Goal: Task Accomplishment & Management: Complete application form

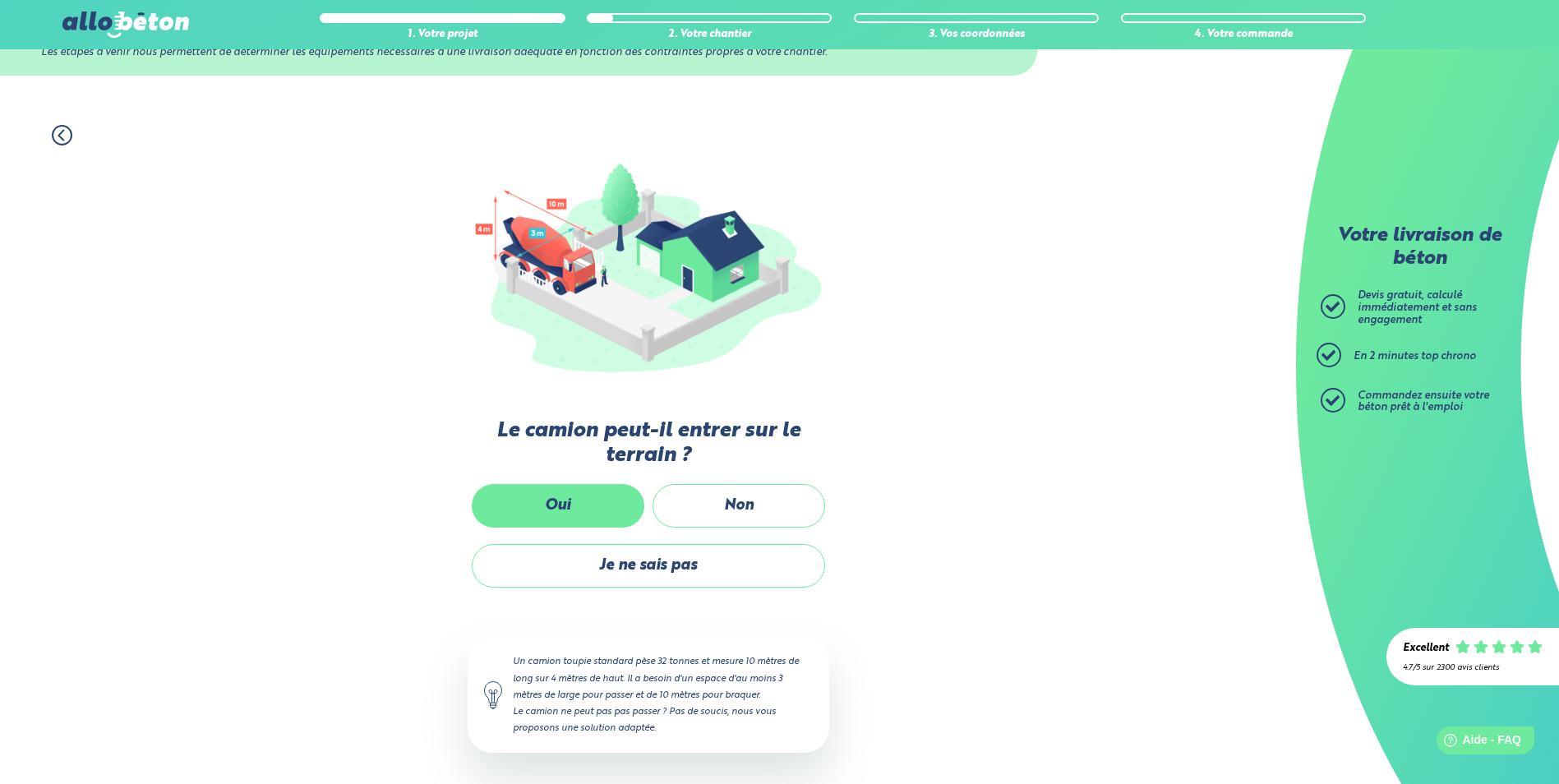
click at [586, 498] on label "Oui" at bounding box center [558, 505] width 173 height 43
click at [0, 0] on input "Oui" at bounding box center [0, 0] width 0 height 0
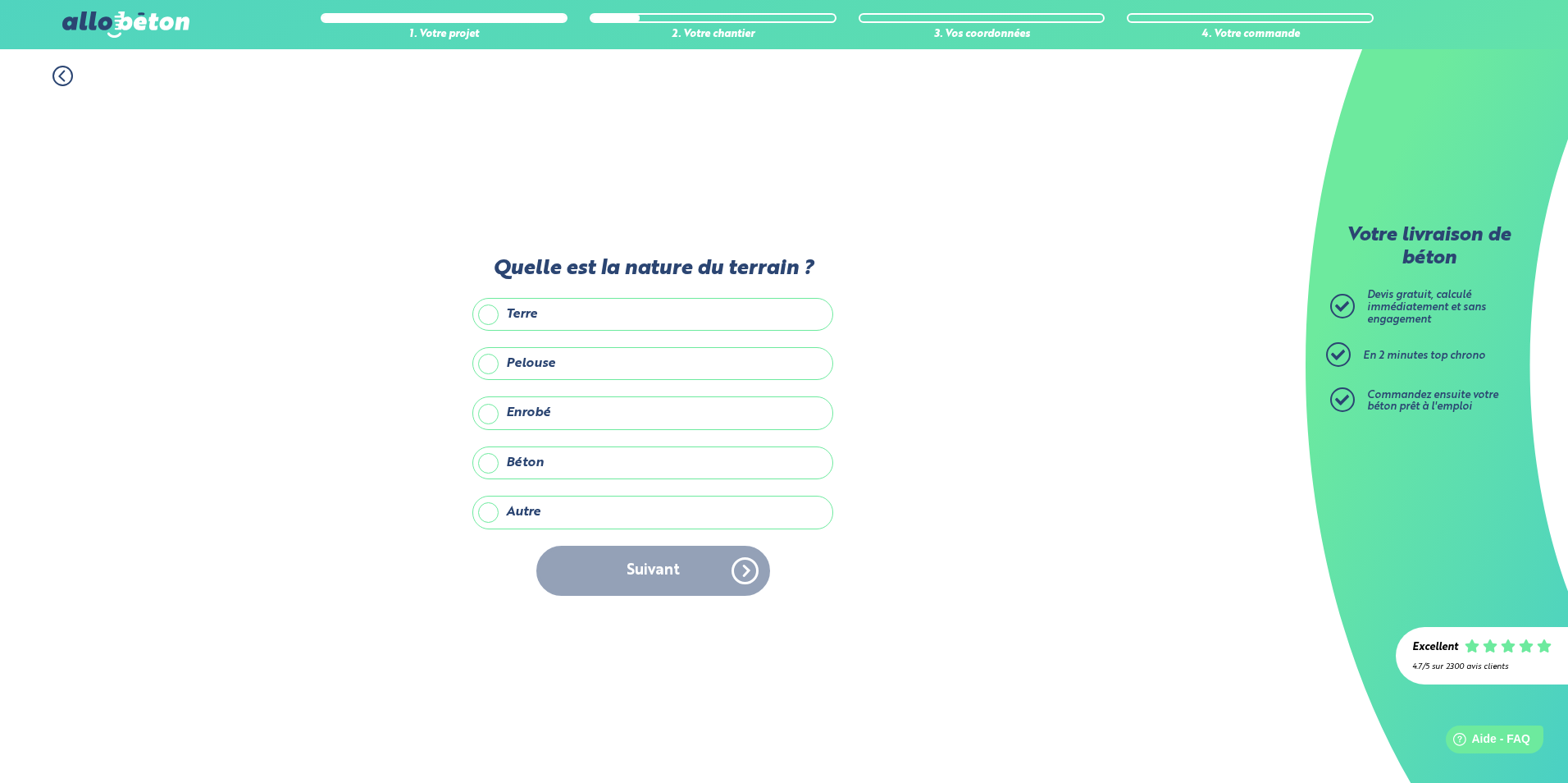
click at [524, 319] on label "Terre" at bounding box center [652, 315] width 361 height 33
click at [0, 0] on input "Terre" at bounding box center [0, 0] width 0 height 0
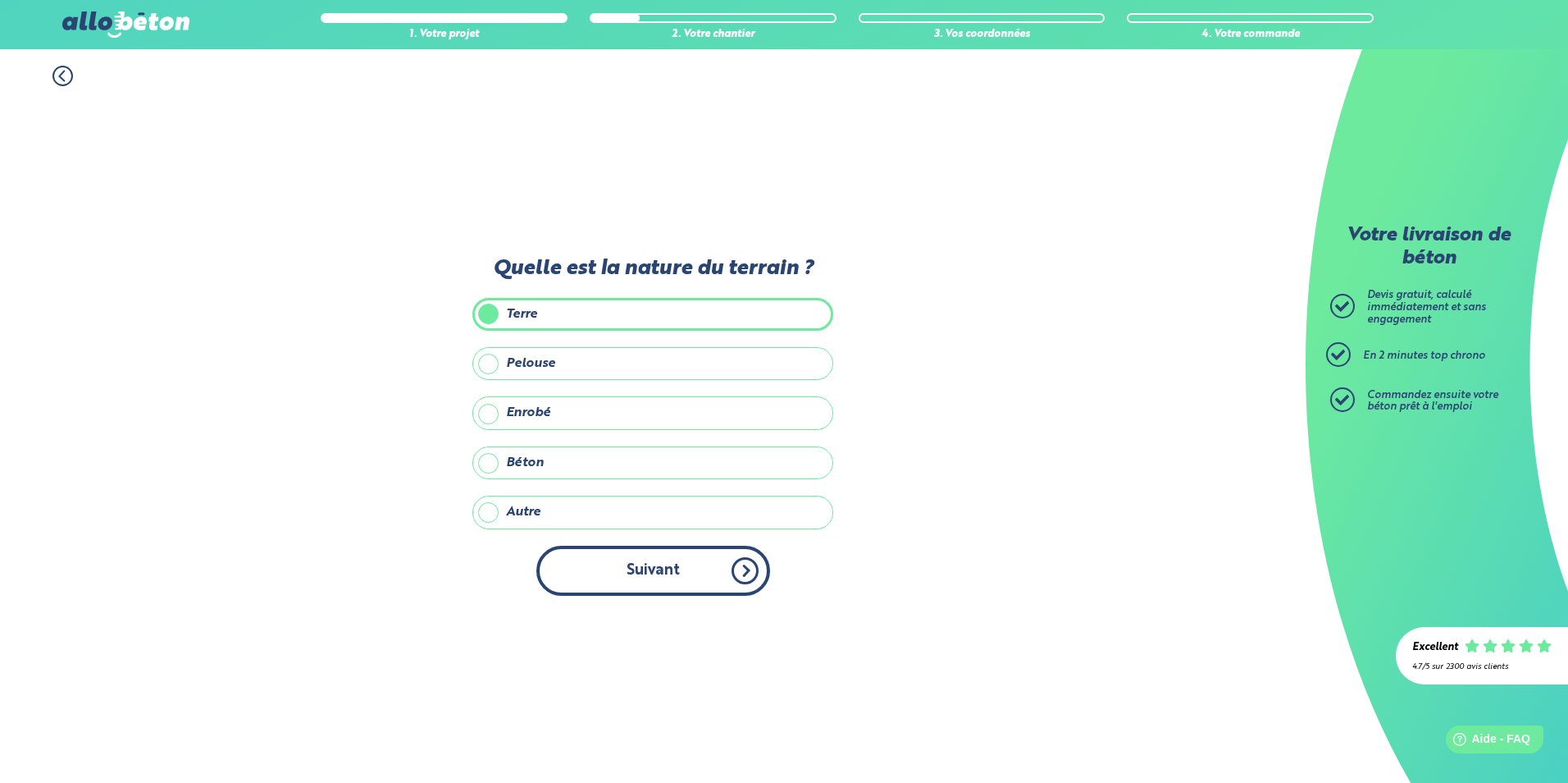
click at [632, 576] on button "Suivant" at bounding box center [652, 571] width 233 height 50
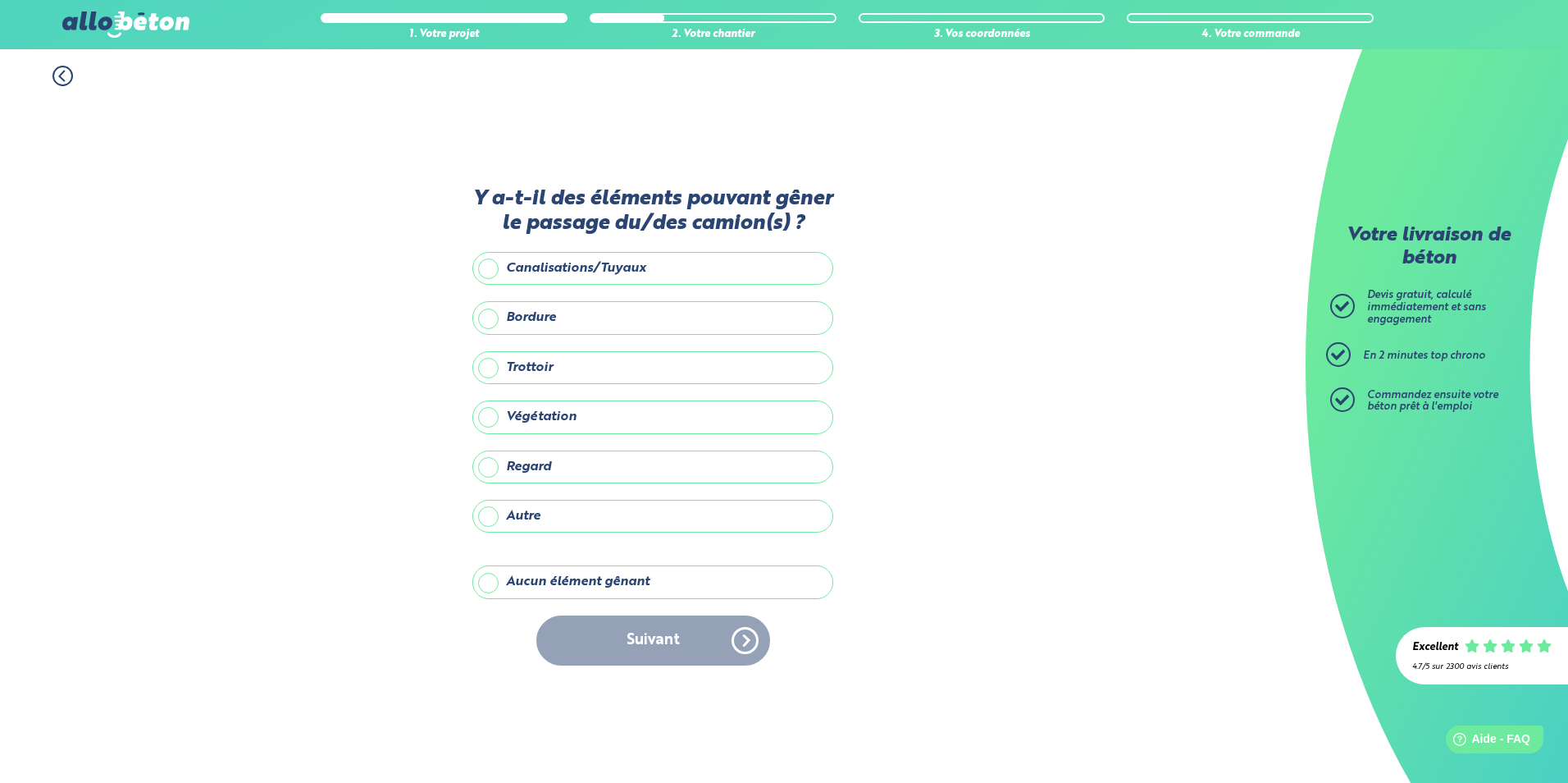
click at [639, 582] on label "Aucun élément gênant" at bounding box center [652, 582] width 361 height 33
click at [0, 0] on input "Aucun élément gênant" at bounding box center [0, 0] width 0 height 0
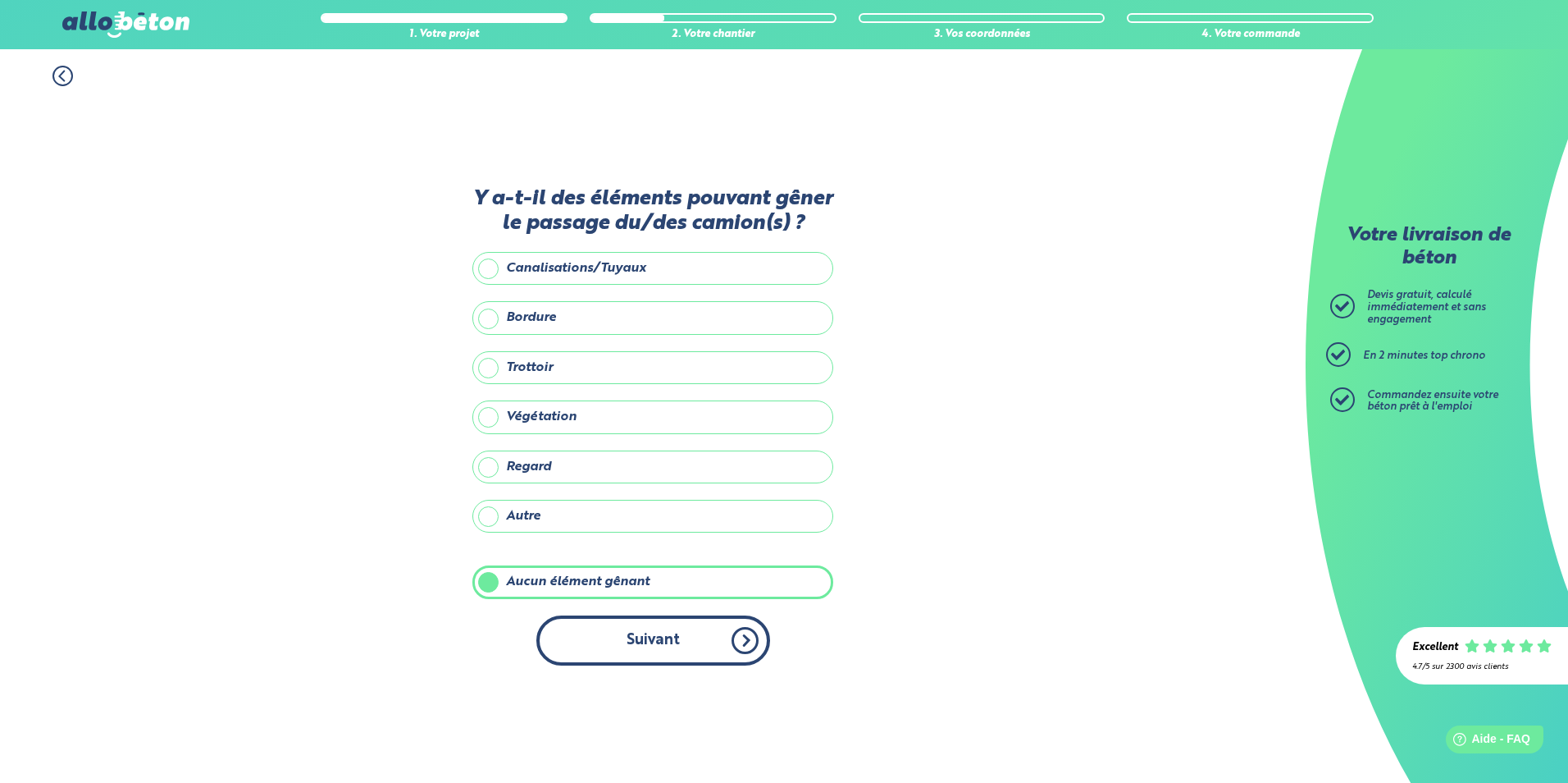
click at [658, 649] on button "Suivant" at bounding box center [652, 640] width 233 height 50
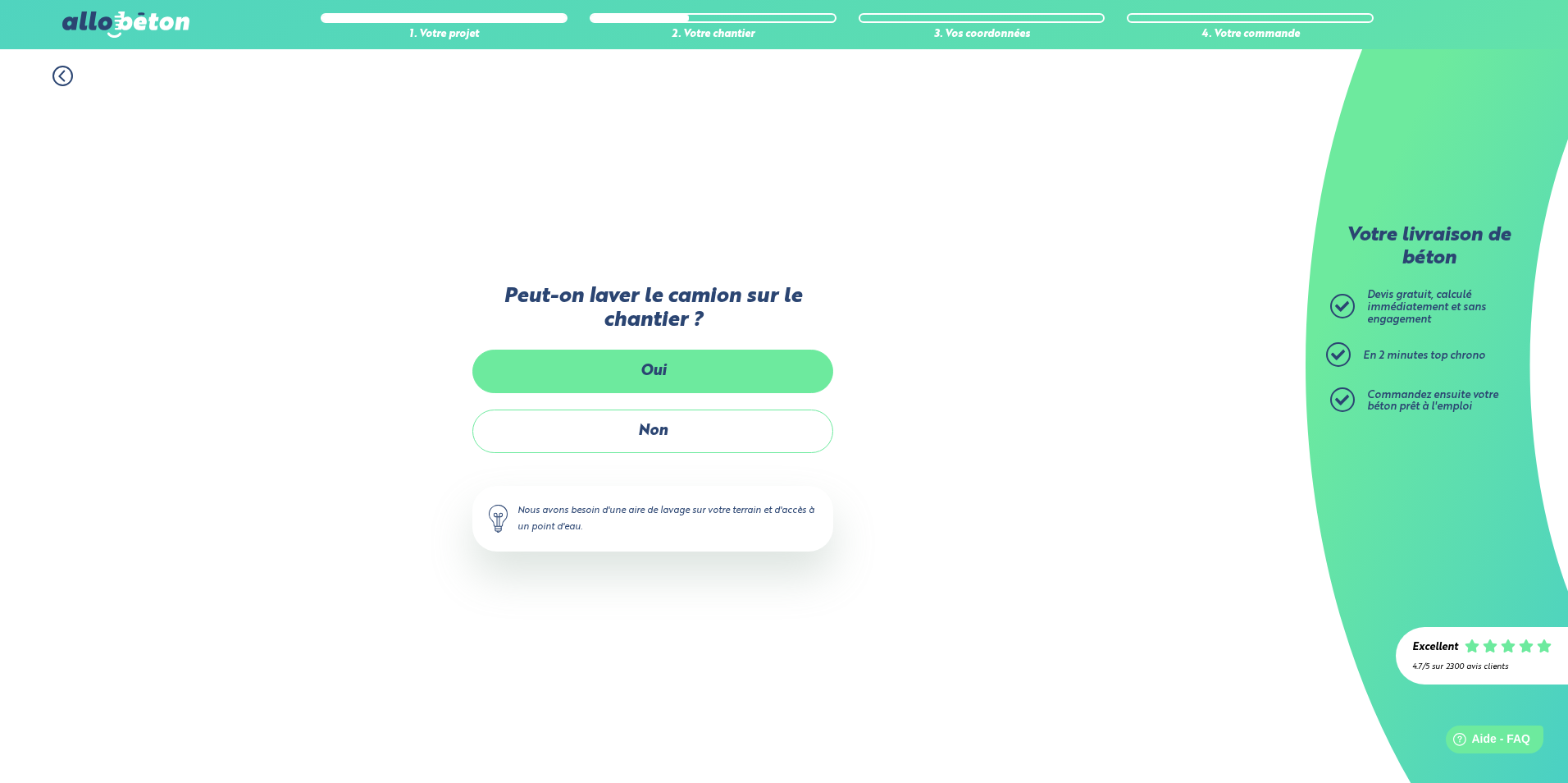
click at [659, 372] on label "Oui" at bounding box center [652, 371] width 361 height 43
click at [0, 0] on input "Oui" at bounding box center [0, 0] width 0 height 0
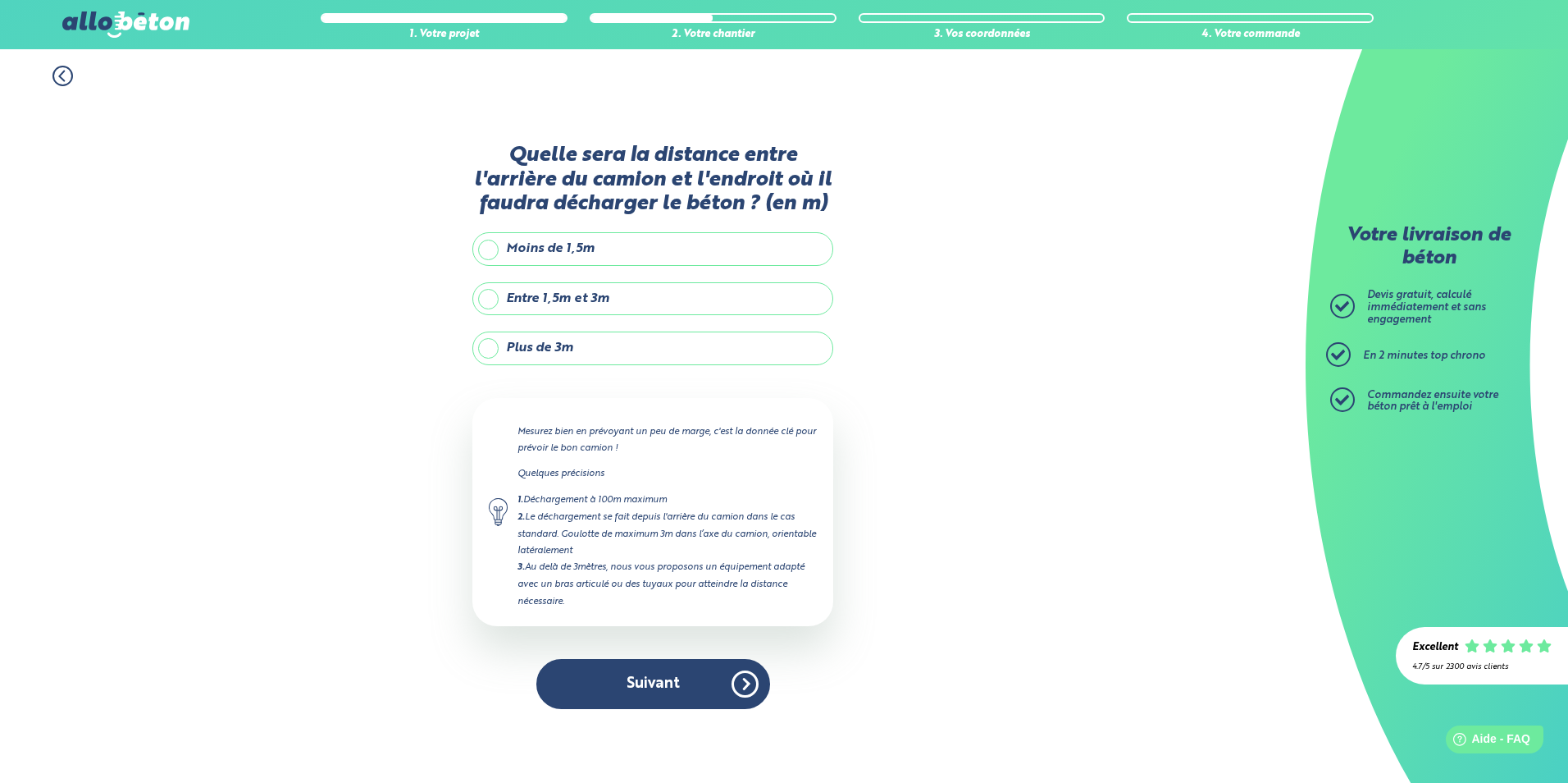
drag, startPoint x: 607, startPoint y: 299, endPoint x: 613, endPoint y: 308, distance: 10.8
click at [607, 298] on label "Entre 1,5m et 3m" at bounding box center [652, 299] width 361 height 33
click at [0, 0] on input "Entre 1,5m et 3m" at bounding box center [0, 0] width 0 height 0
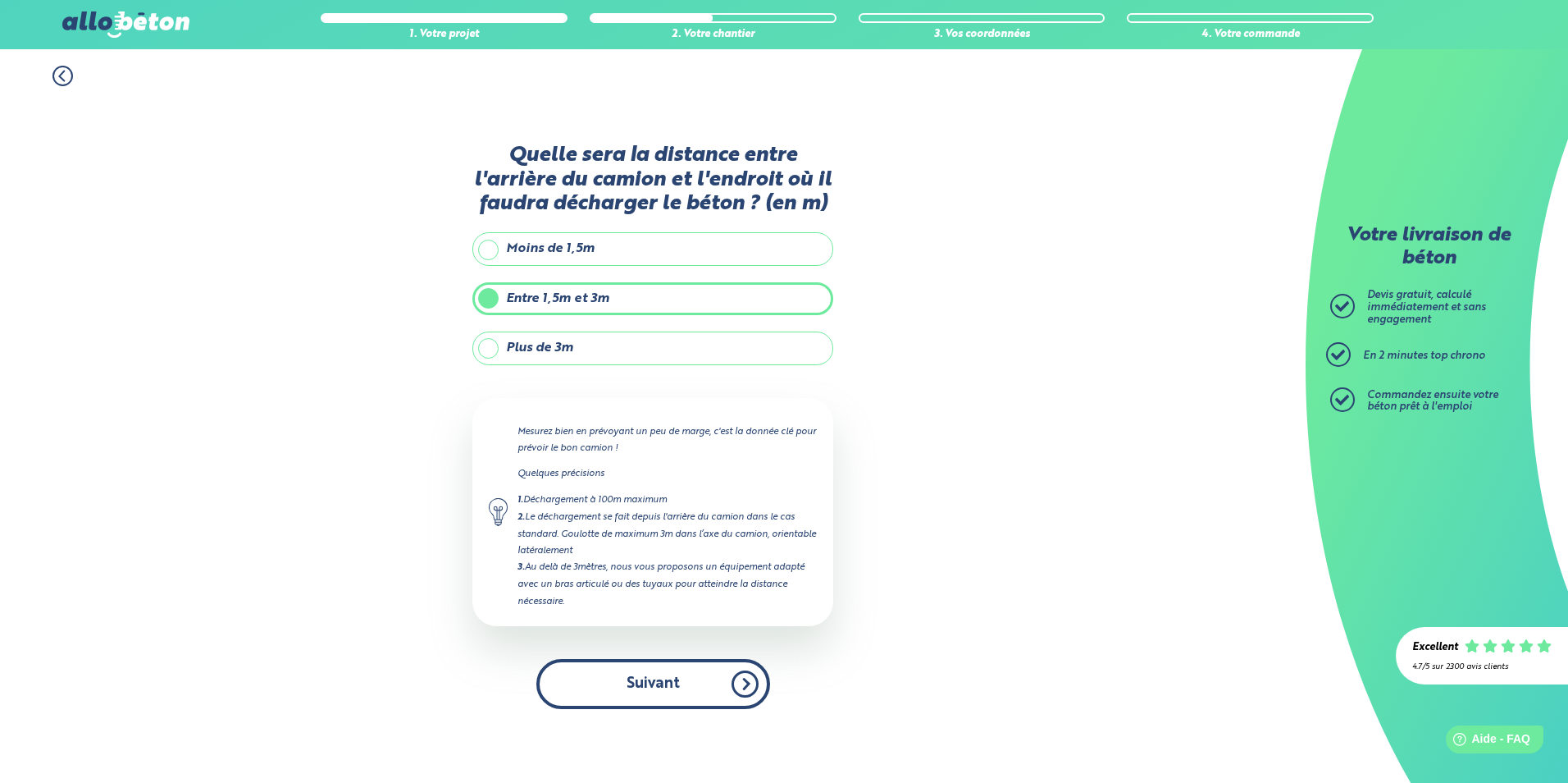
click at [628, 674] on button "Suivant" at bounding box center [652, 684] width 233 height 50
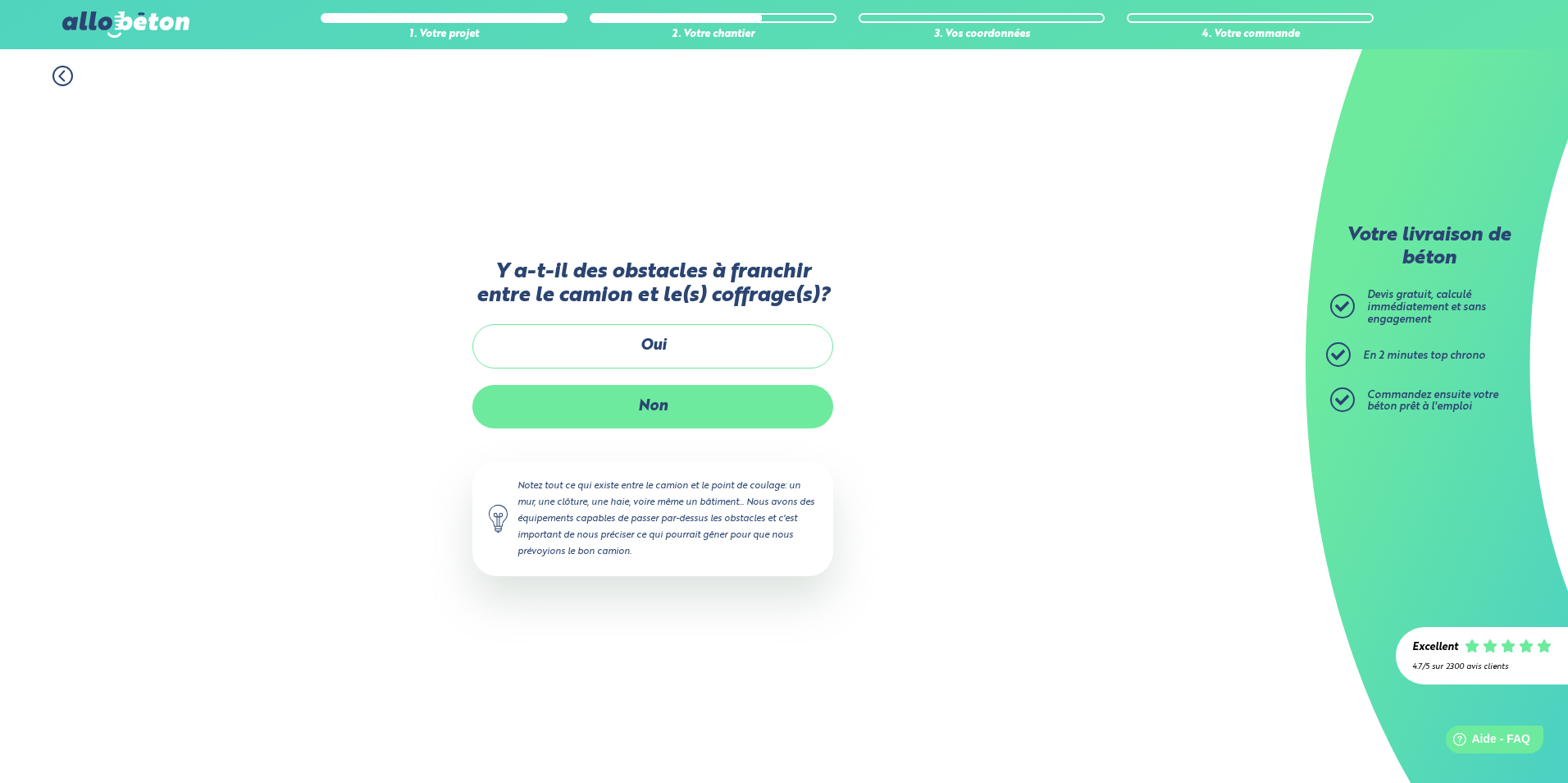
click at [664, 398] on label "Non" at bounding box center [652, 406] width 361 height 43
click at [0, 0] on input "Non" at bounding box center [0, 0] width 0 height 0
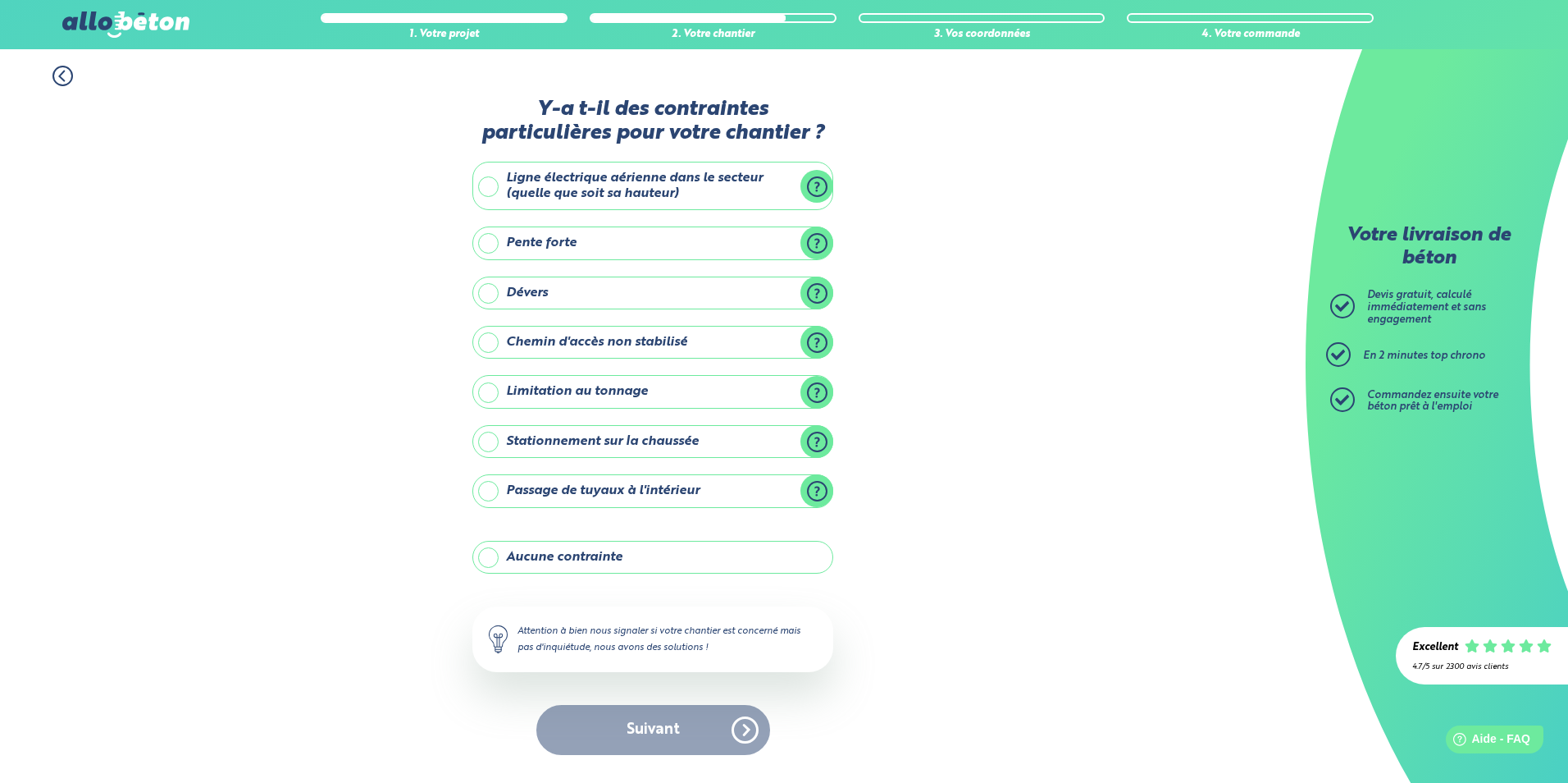
click at [812, 184] on label "Ligne électrique aérienne dans le secteur (quelle que soit sa hauteur)" at bounding box center [652, 186] width 361 height 48
click at [0, 0] on input "Ligne électrique aérienne dans le secteur (quelle que soit sa hauteur)" at bounding box center [0, 0] width 0 height 0
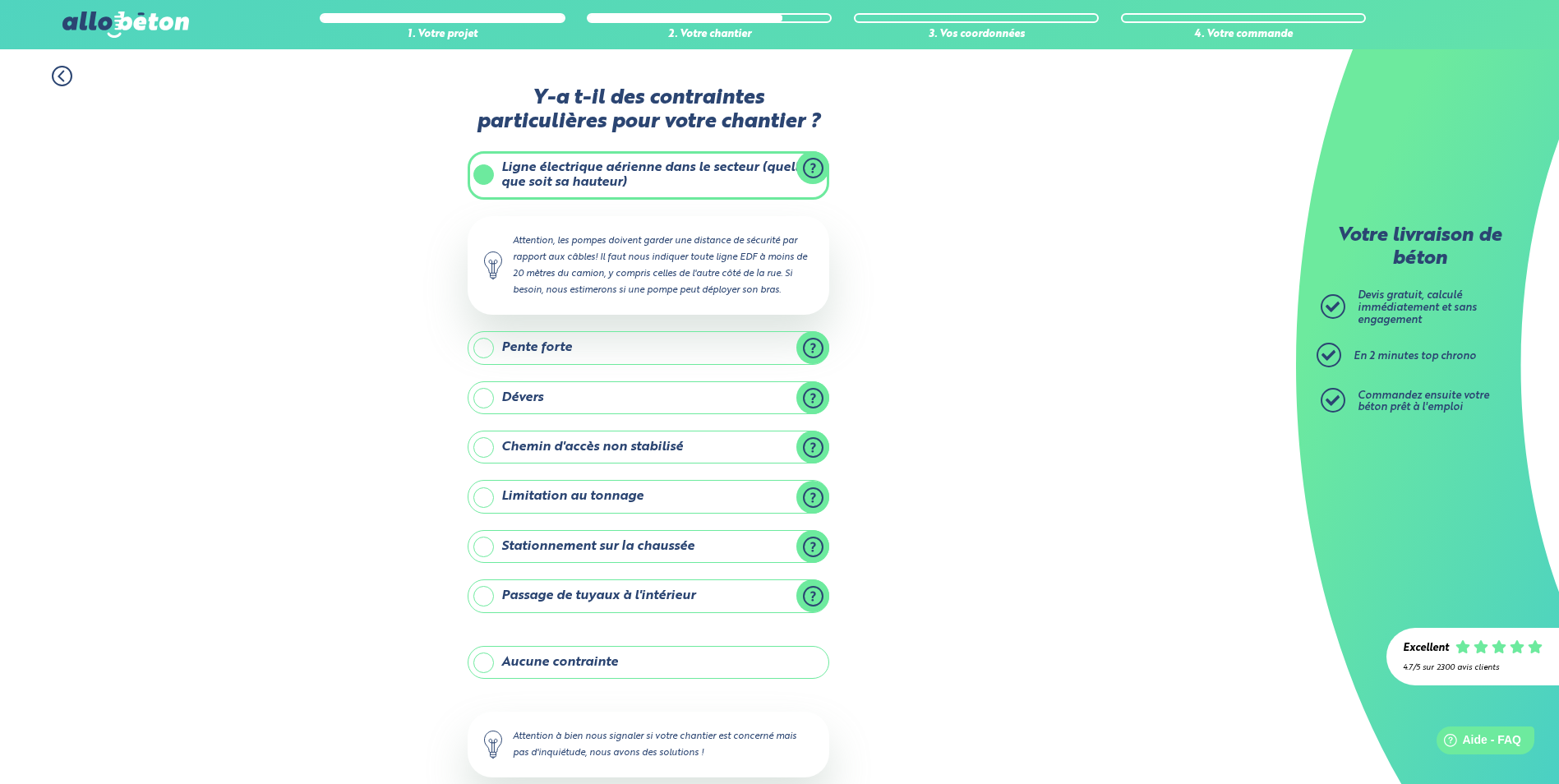
click at [742, 180] on label "Ligne électrique aérienne dans le secteur (quelle que soit sa hauteur)" at bounding box center [648, 176] width 362 height 48
click at [0, 0] on input "Ligne électrique aérienne dans le secteur (quelle que soit sa hauteur)" at bounding box center [0, 0] width 0 height 0
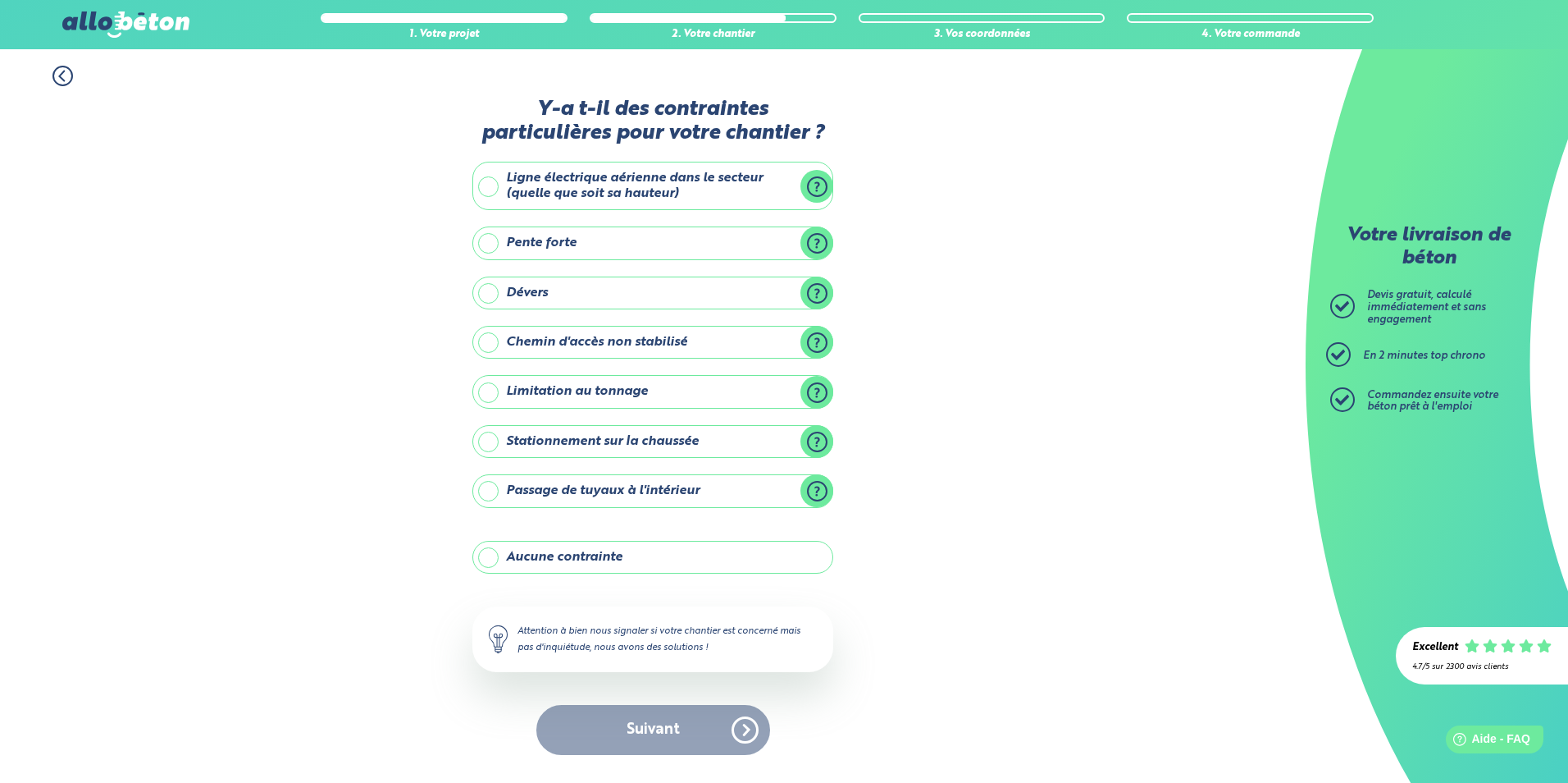
click at [713, 194] on label "Ligne électrique aérienne dans le secteur (quelle que soit sa hauteur)" at bounding box center [652, 186] width 361 height 48
click at [0, 0] on input "Ligne électrique aérienne dans le secteur (quelle que soit sa hauteur)" at bounding box center [0, 0] width 0 height 0
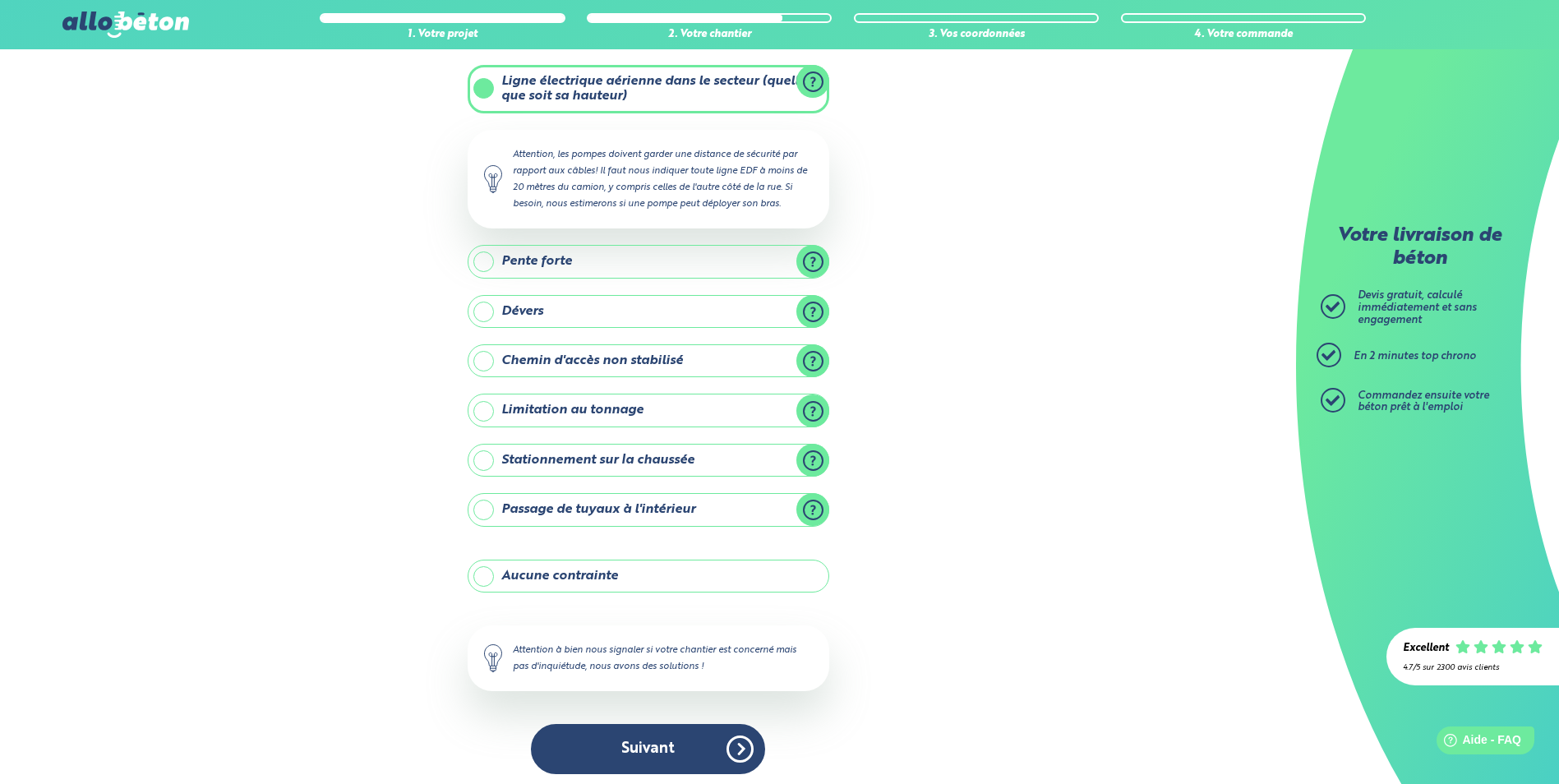
scroll to position [92, 0]
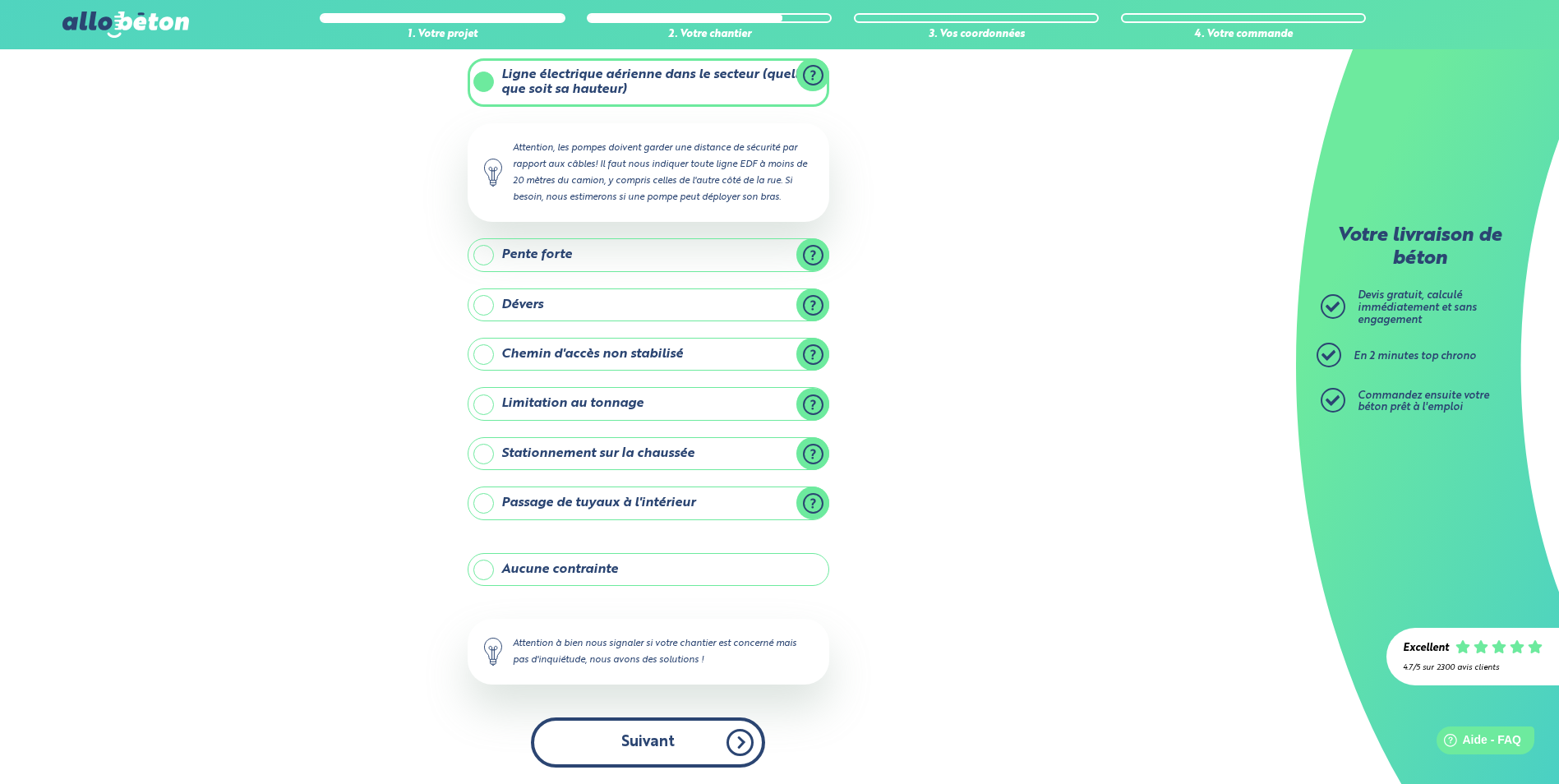
click at [626, 736] on button "Suivant" at bounding box center [647, 742] width 234 height 50
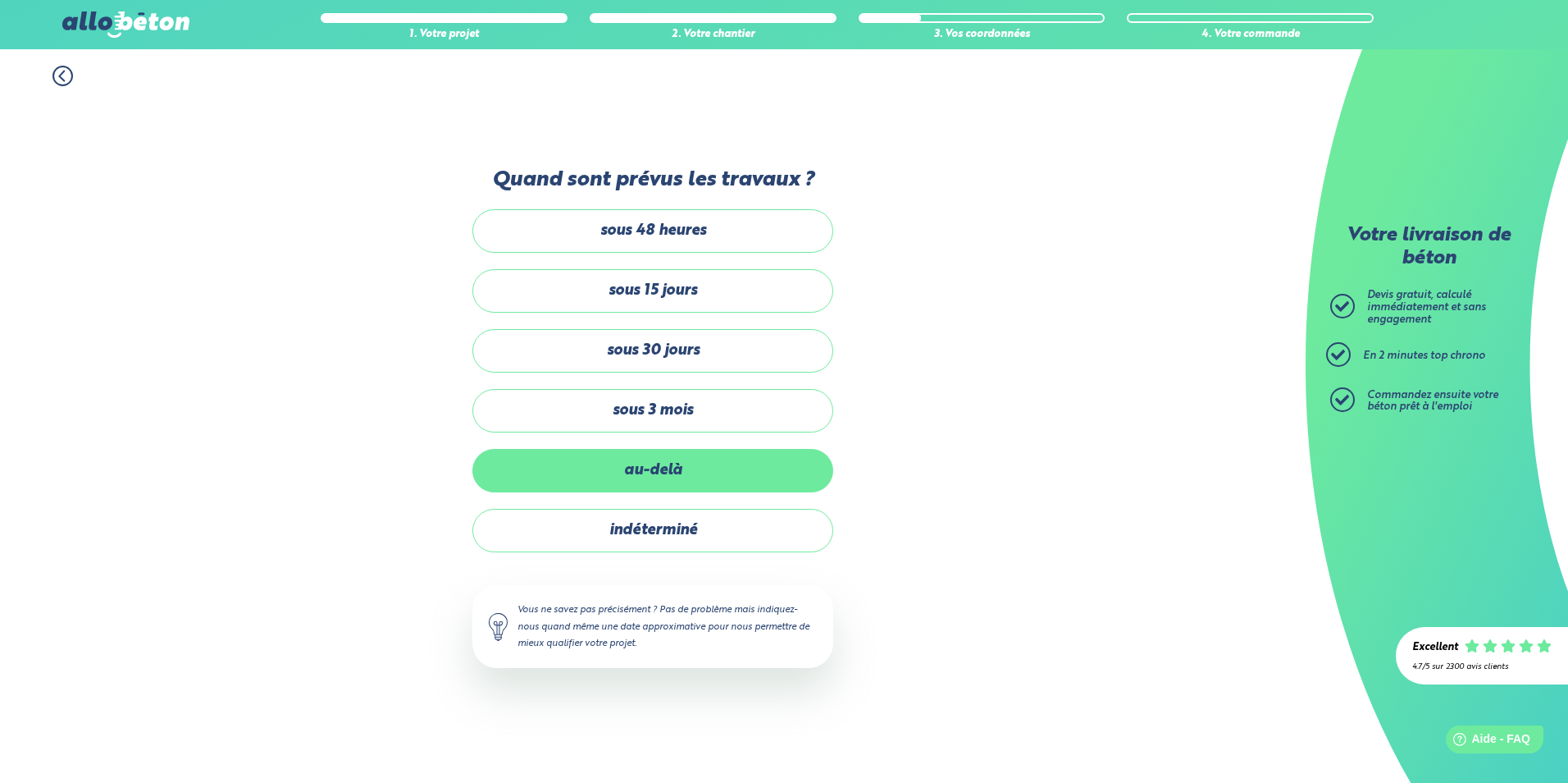
click at [664, 472] on label "au-delà" at bounding box center [652, 470] width 361 height 43
click at [0, 0] on input "au-delà" at bounding box center [0, 0] width 0 height 0
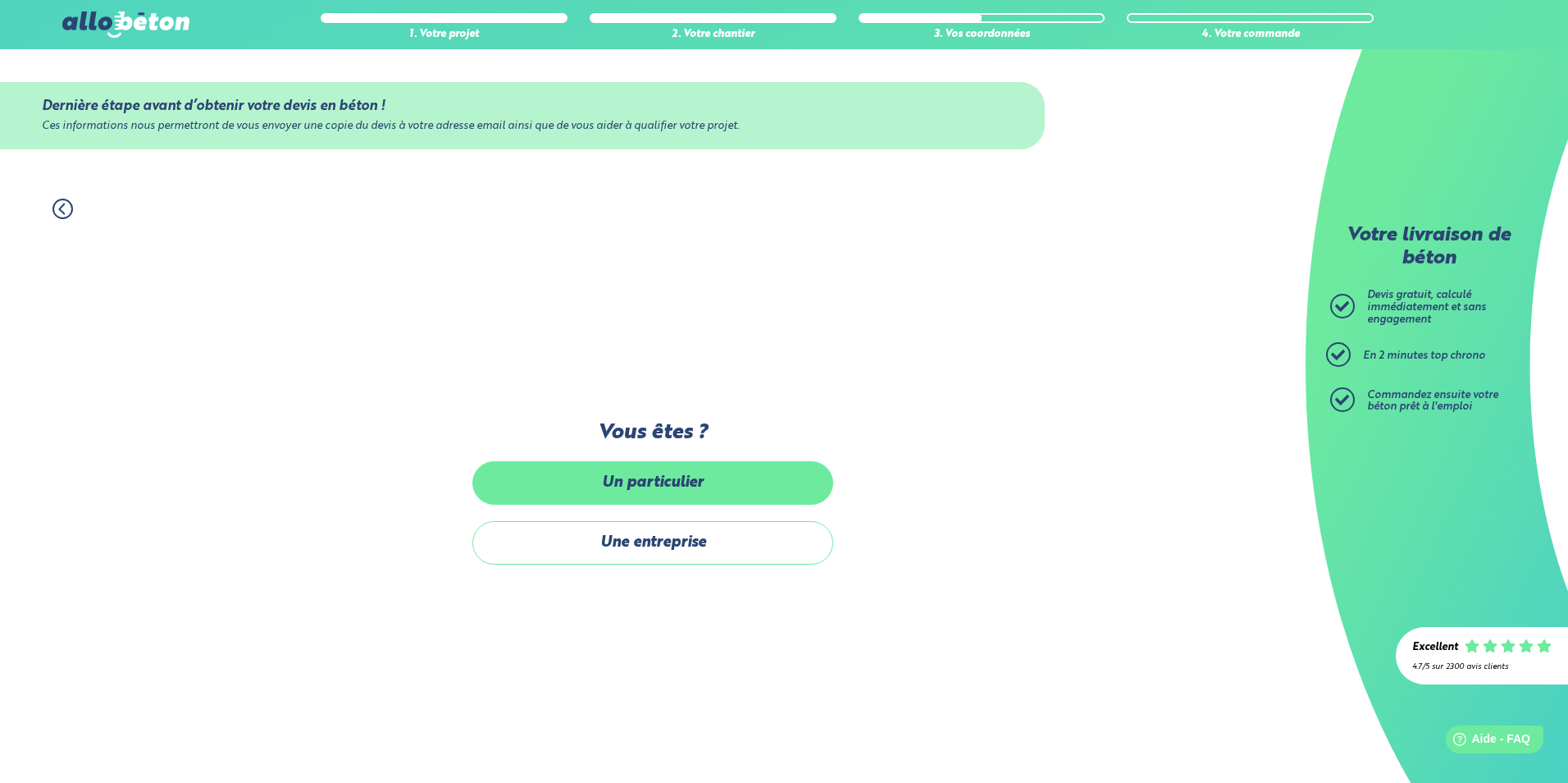
click at [658, 473] on label "Un particulier" at bounding box center [652, 482] width 361 height 43
click at [0, 0] on input "Un particulier" at bounding box center [0, 0] width 0 height 0
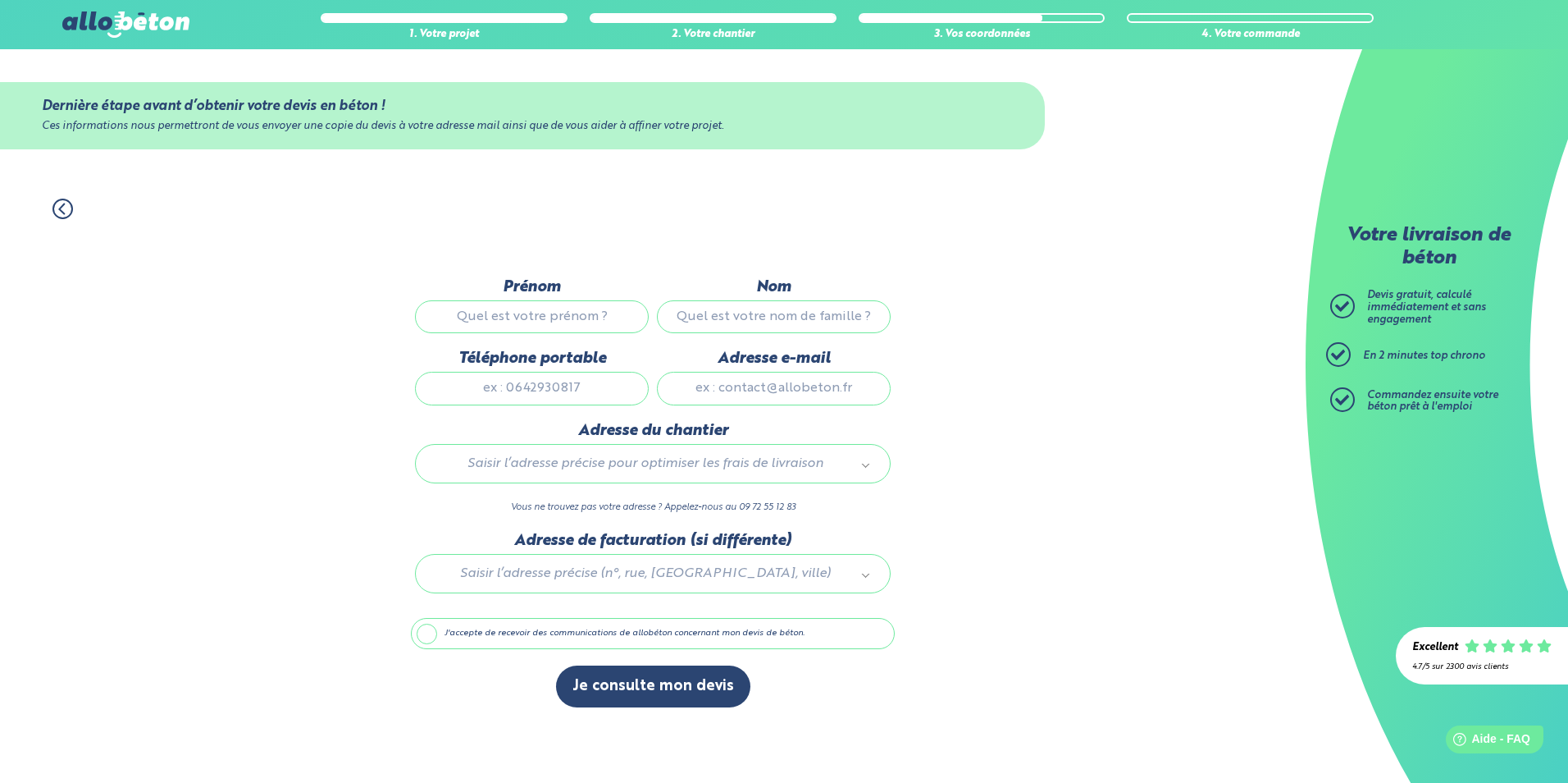
click at [578, 310] on input "Prénom" at bounding box center [532, 317] width 233 height 33
type input "m"
type input "Marie"
type input "CHAVANT"
type input "0649868140"
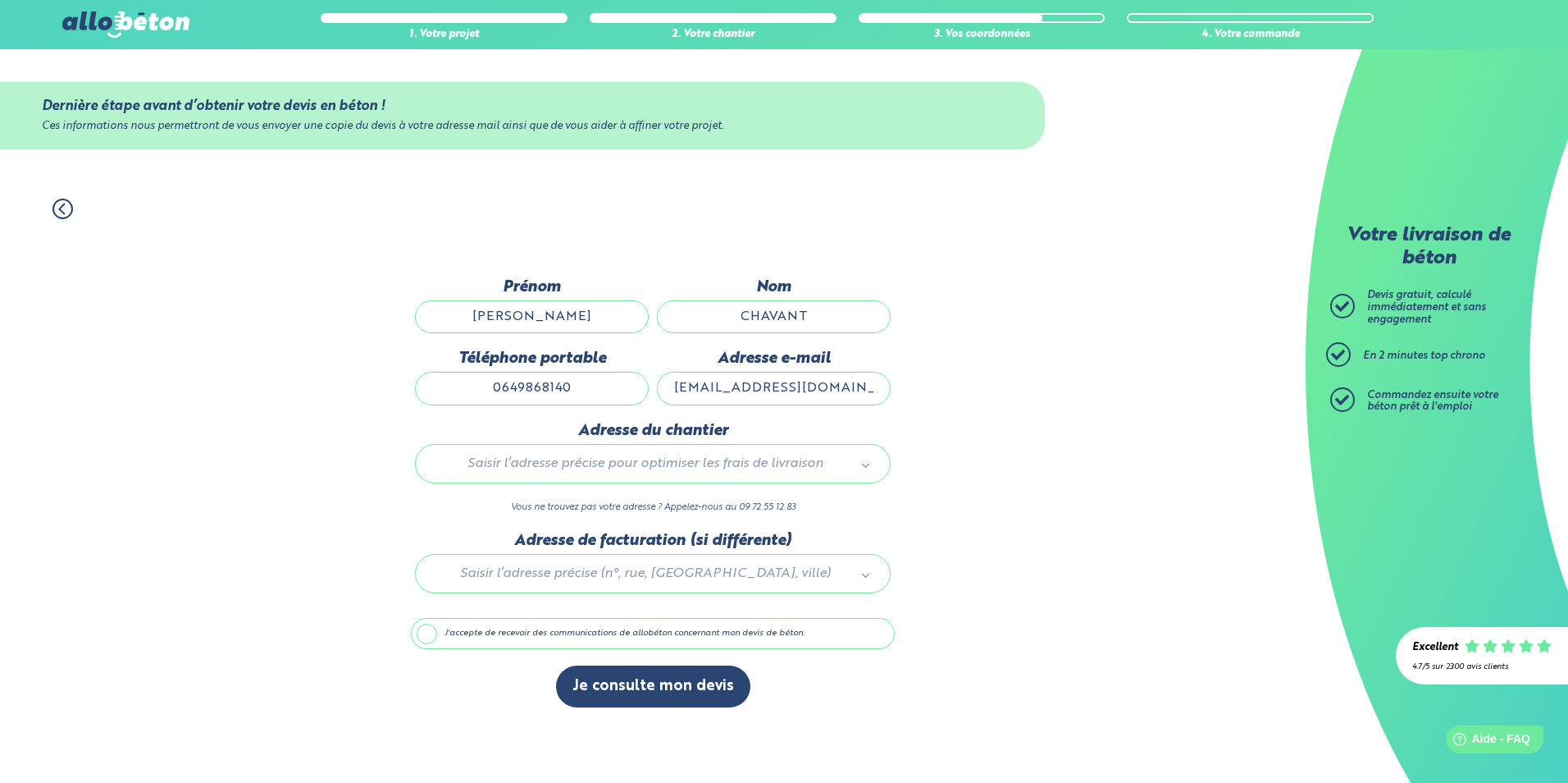
type input "mariechavant26@gmail.com"
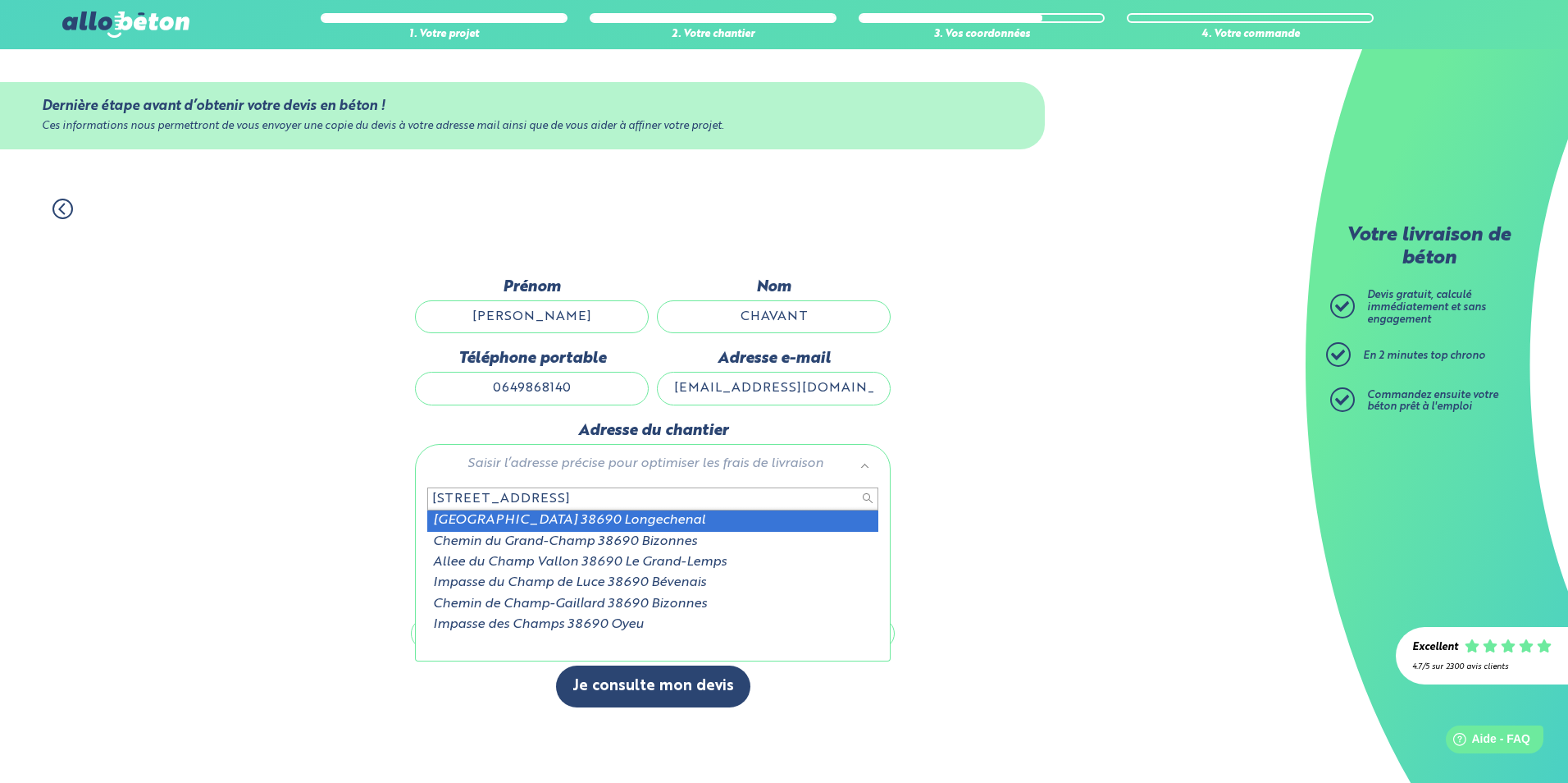
type input "76 rue du grand champ 38690"
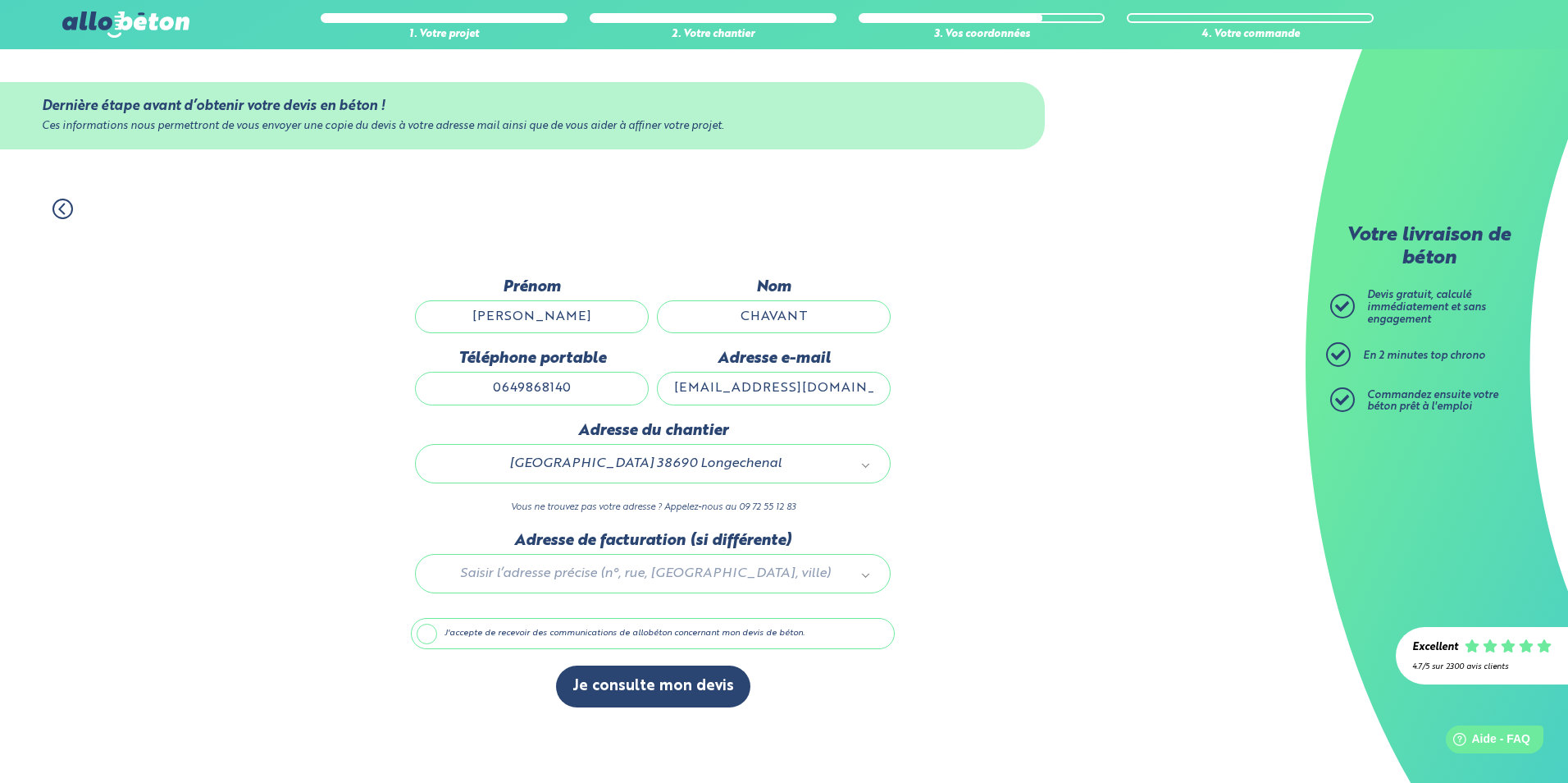
click at [566, 571] on div at bounding box center [652, 571] width 484 height 78
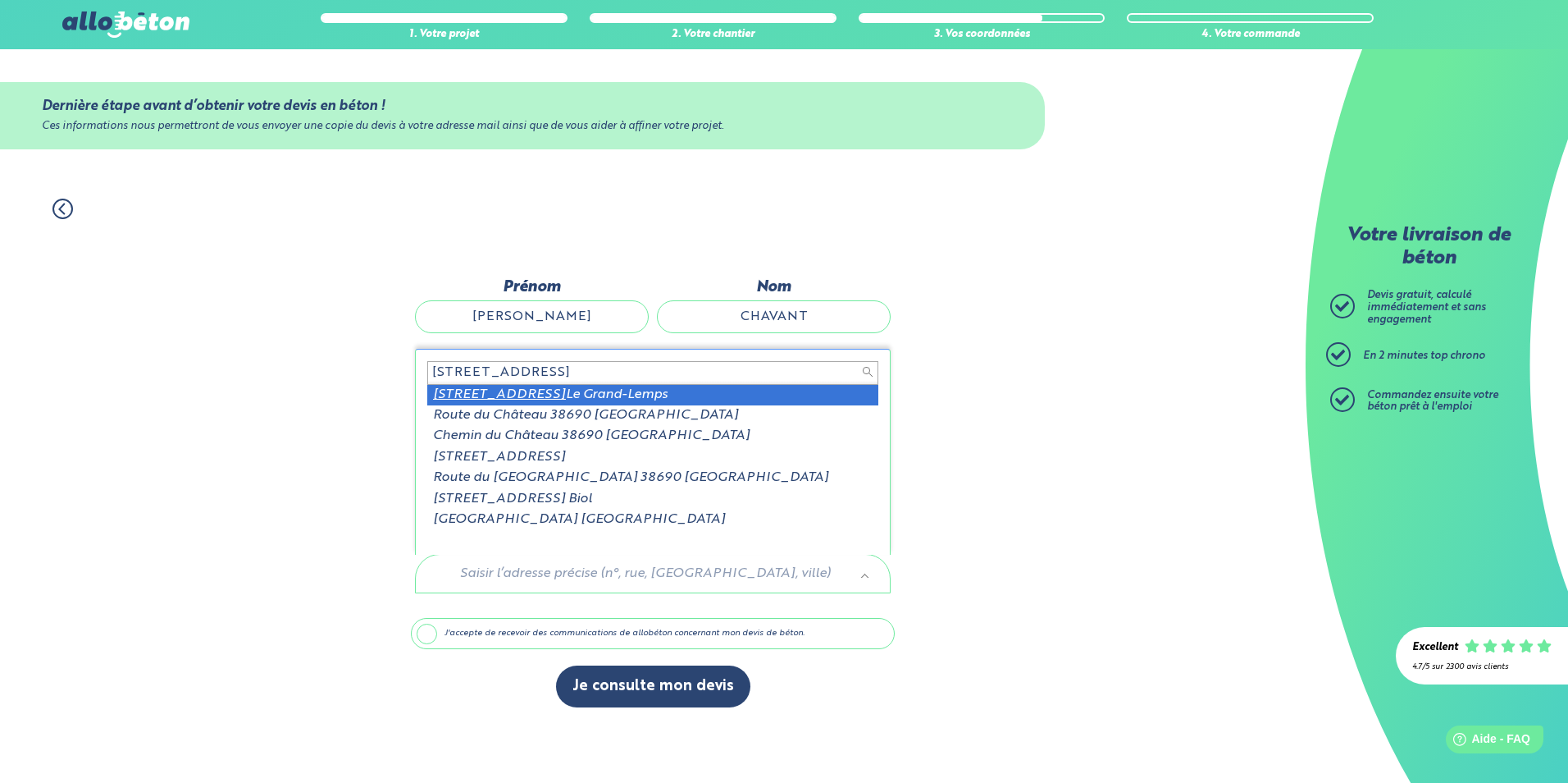
type input "13 place du chateau 38690"
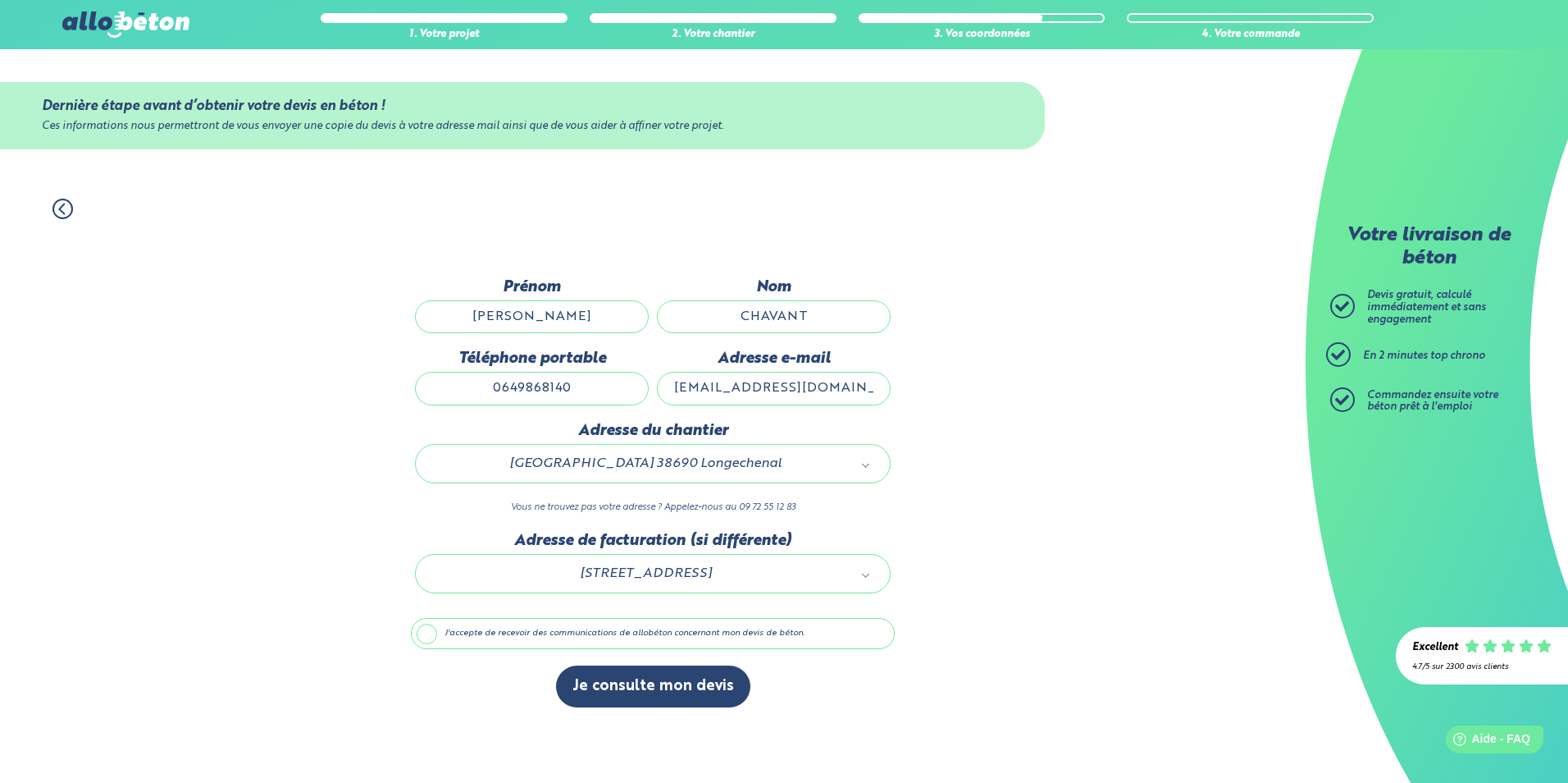
click at [442, 631] on label "J'accepte de recevoir des communications de allobéton concernant mon devis de b…" at bounding box center [652, 633] width 484 height 31
click at [0, 0] on input "J'accepte de recevoir des communications de allobéton concernant mon devis de b…" at bounding box center [0, 0] width 0 height 0
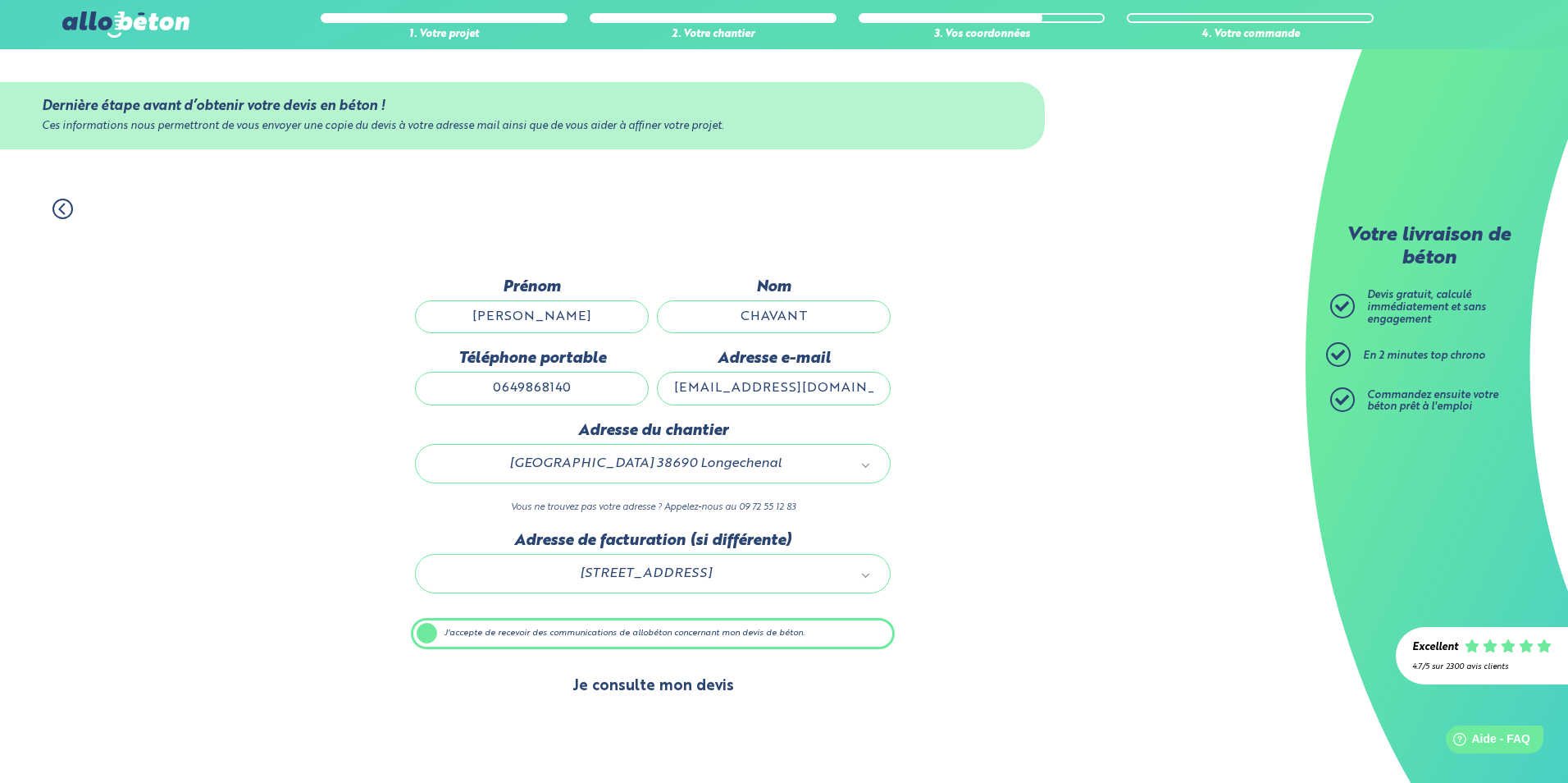
click at [661, 696] on button "Je consulte mon devis" at bounding box center [652, 686] width 195 height 42
